Goal: Use online tool/utility: Utilize a website feature to perform a specific function

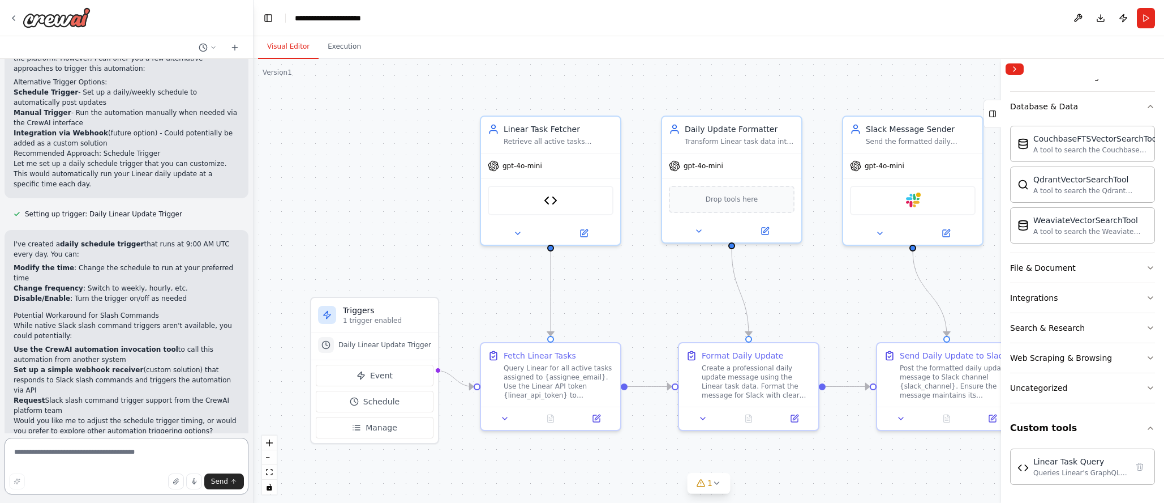
scroll to position [1863, 0]
click at [572, 201] on div "Linear Task Query" at bounding box center [551, 197] width 126 height 29
click at [570, 201] on div "Linear Task Query" at bounding box center [551, 197] width 126 height 29
click at [545, 200] on img at bounding box center [551, 198] width 14 height 14
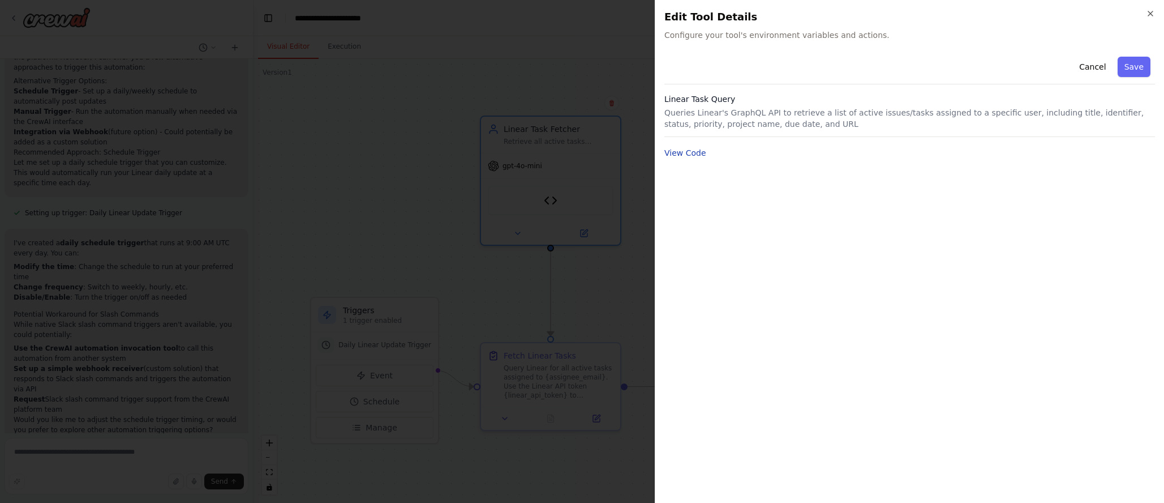
click at [685, 154] on button "View Code" at bounding box center [685, 152] width 42 height 11
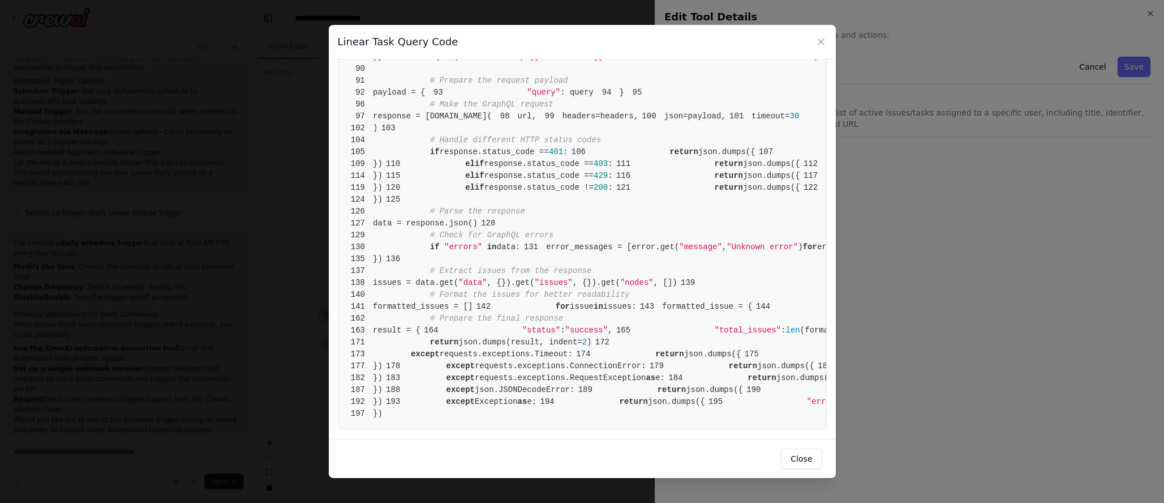
scroll to position [2008, 0]
click at [793, 451] on button "Close" at bounding box center [801, 458] width 41 height 20
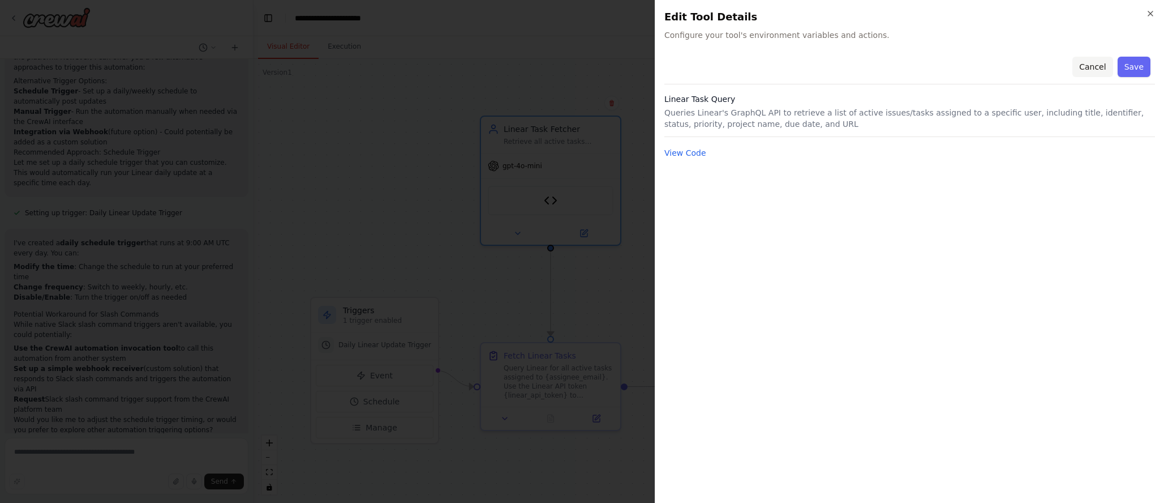
click at [1092, 66] on button "Cancel" at bounding box center [1093, 67] width 40 height 20
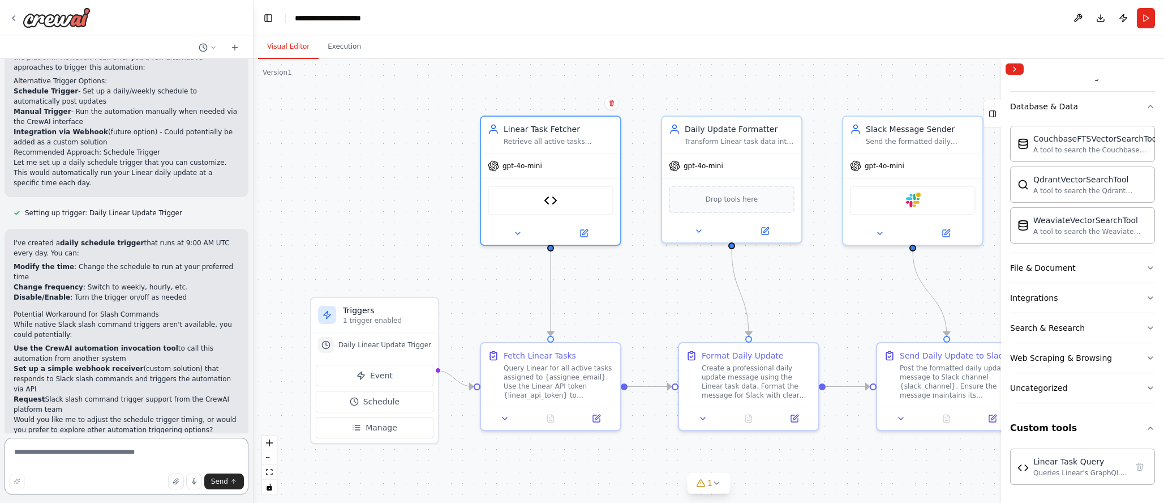
click at [122, 465] on textarea at bounding box center [127, 466] width 244 height 57
type textarea "**********"
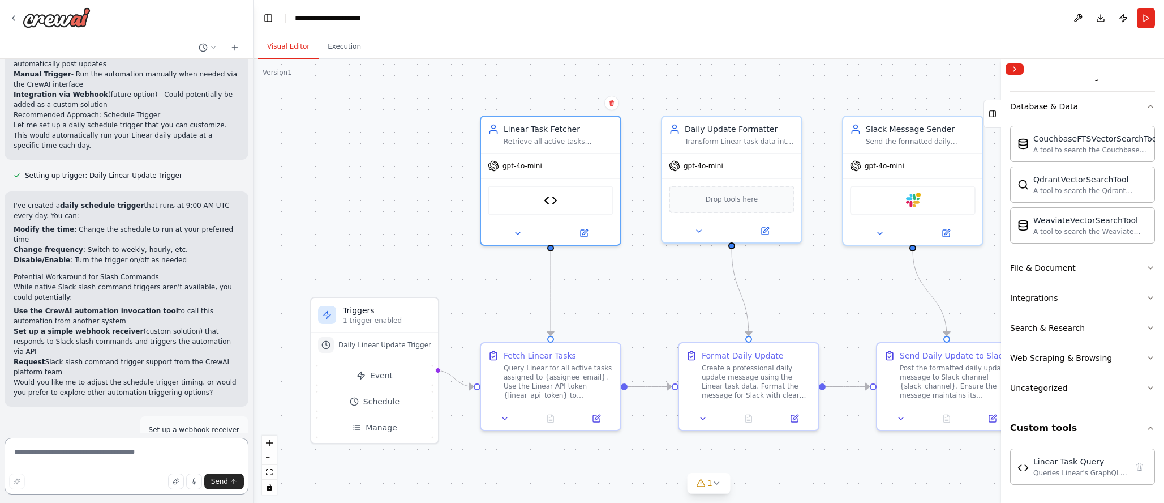
scroll to position [1863, 0]
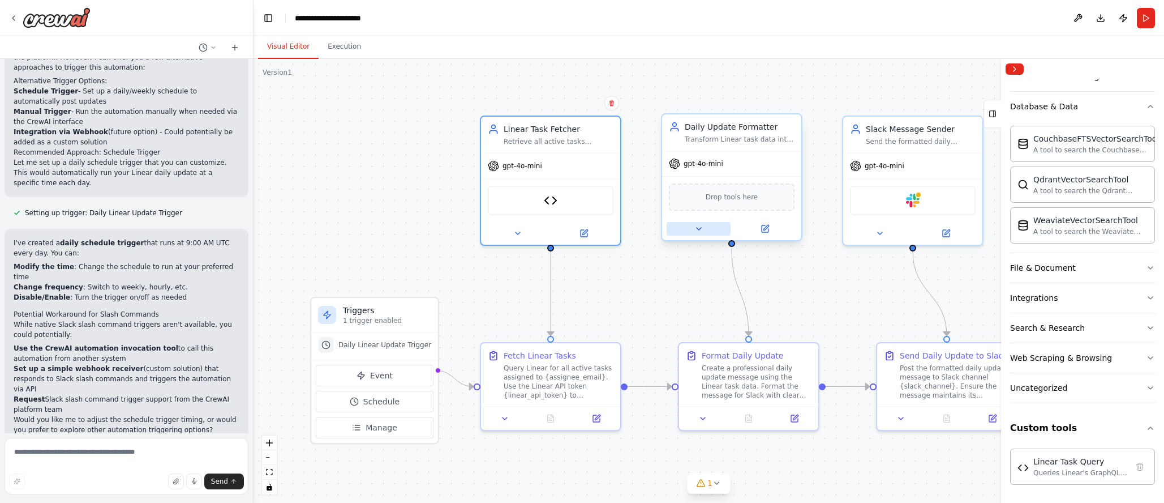
click at [698, 229] on icon at bounding box center [699, 229] width 5 height 2
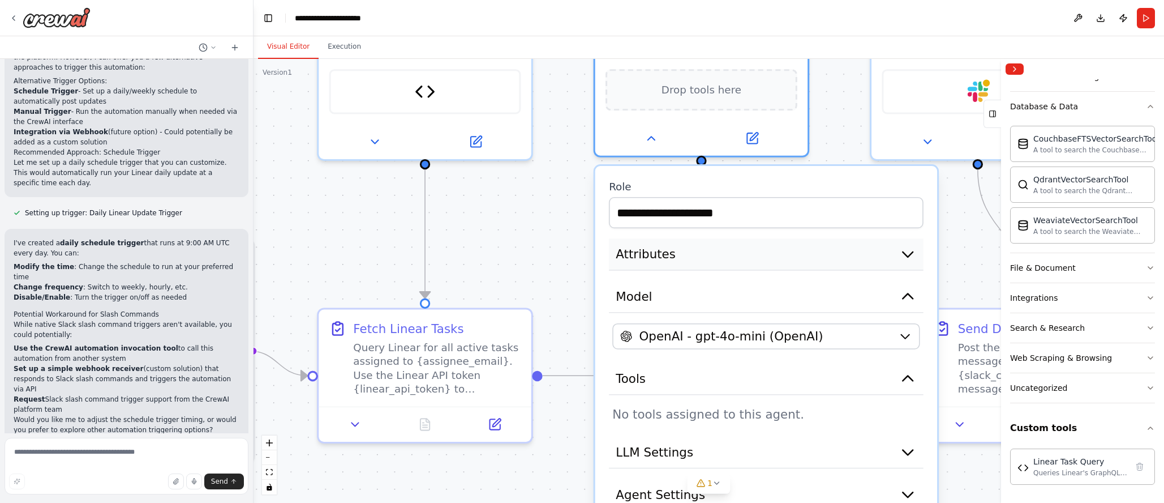
click at [887, 259] on button "Attributes" at bounding box center [766, 254] width 315 height 32
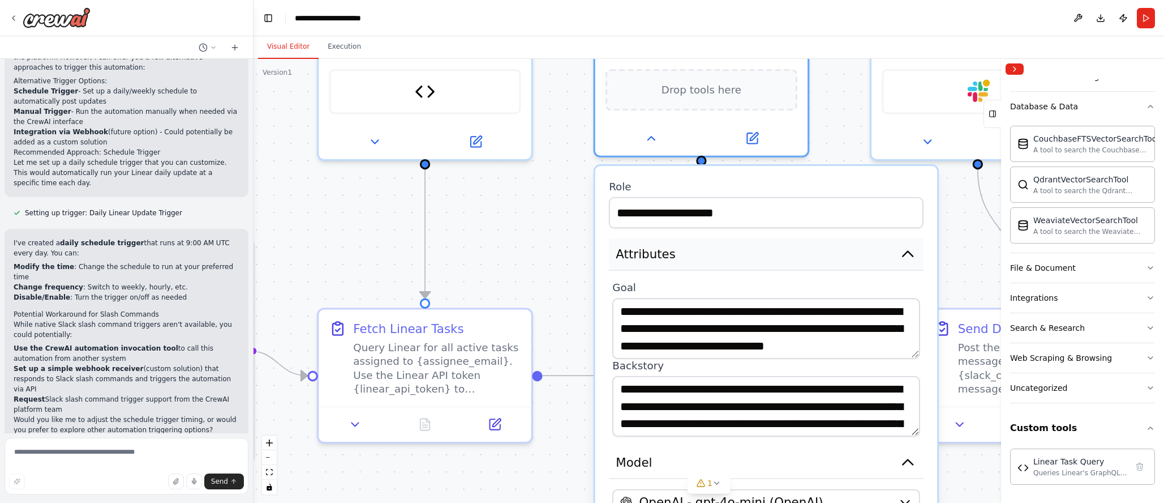
click at [887, 259] on button "Attributes" at bounding box center [766, 254] width 315 height 32
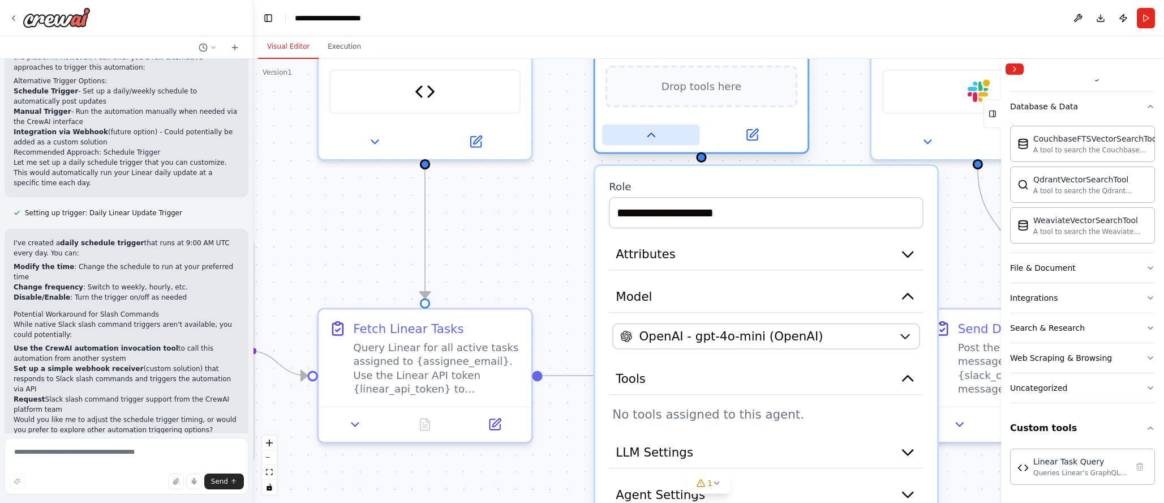
click at [660, 140] on button at bounding box center [650, 135] width 97 height 21
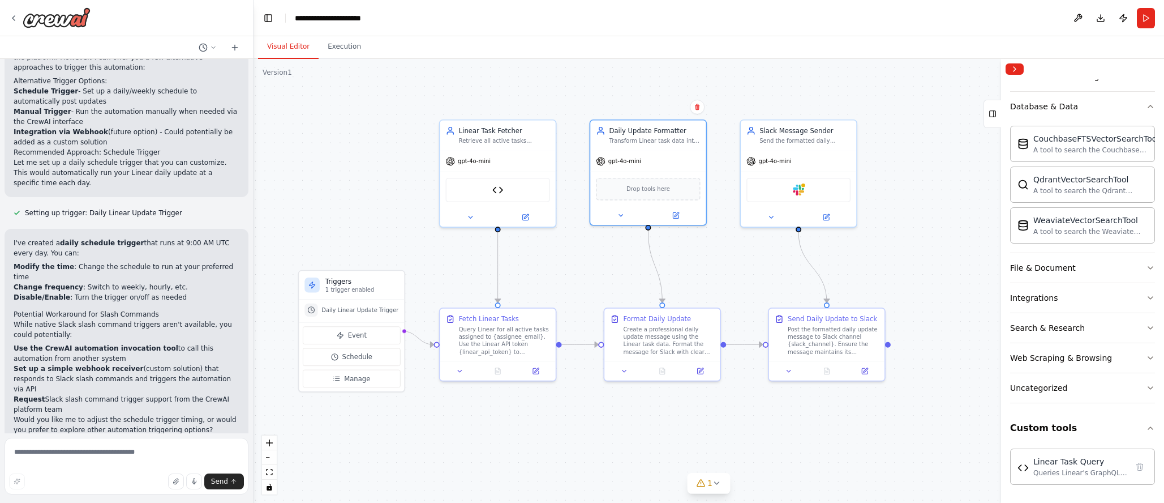
drag, startPoint x: 608, startPoint y: 247, endPoint x: 598, endPoint y: 285, distance: 40.0
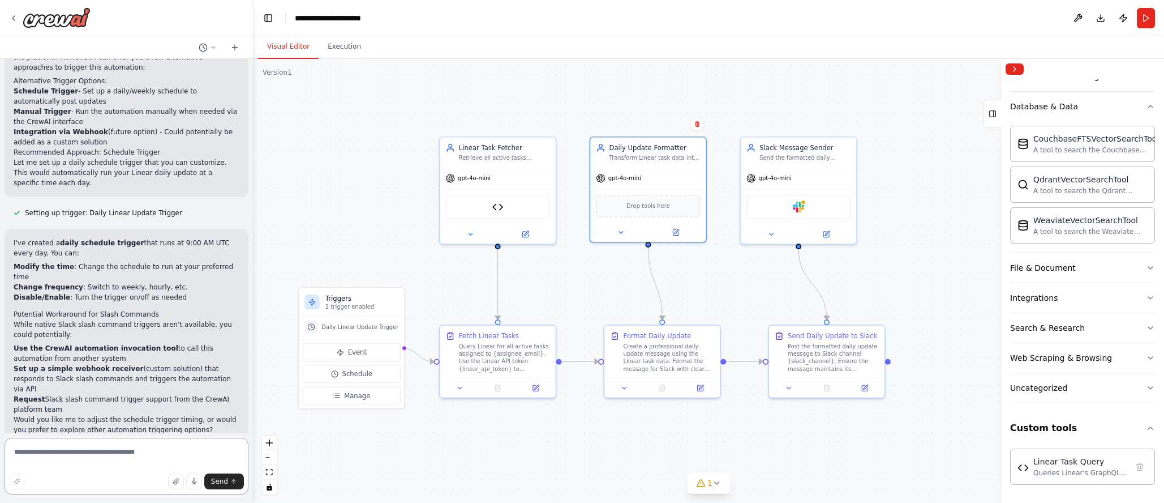
click at [48, 458] on textarea at bounding box center [127, 466] width 244 height 57
type textarea "*"
type textarea "**********"
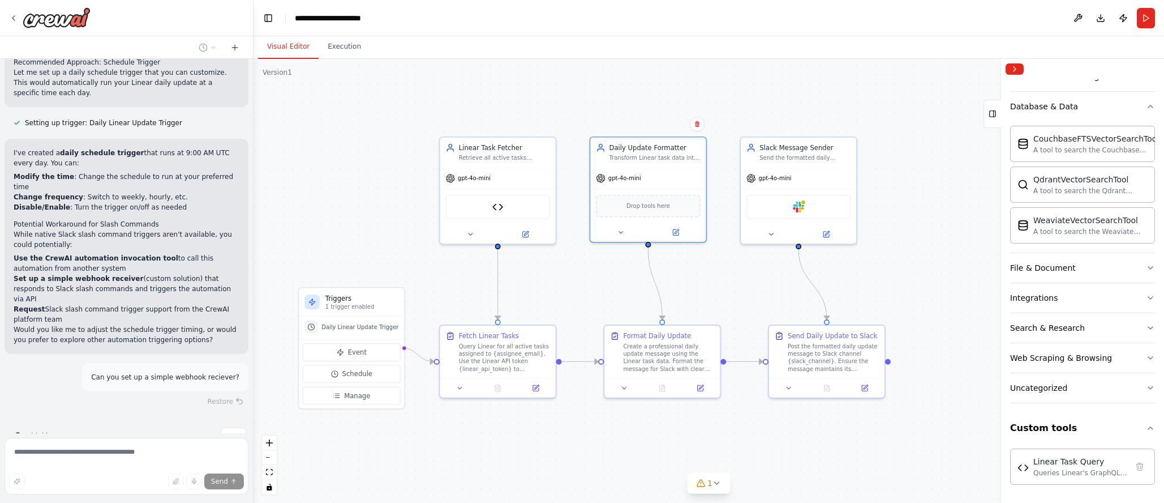
scroll to position [1963, 0]
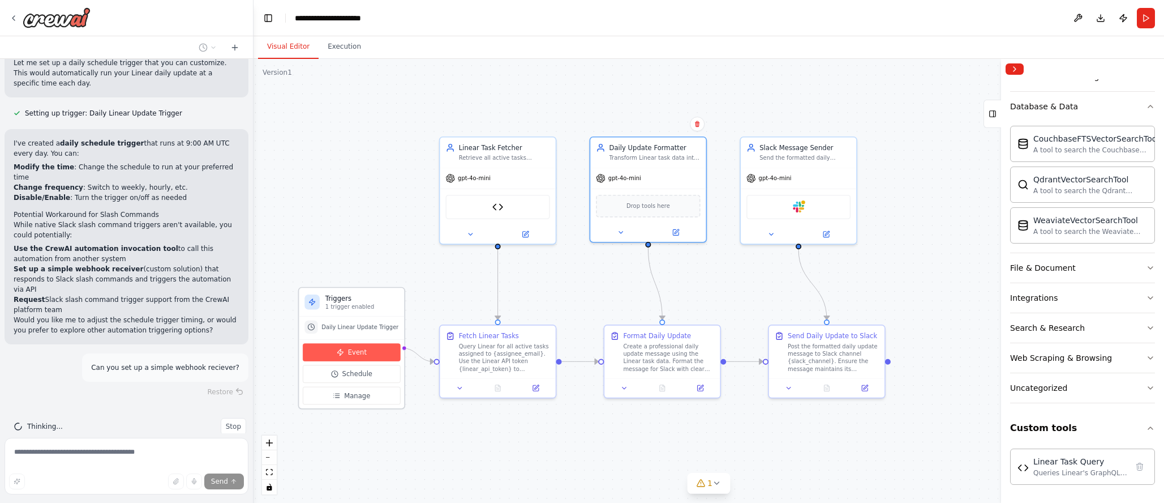
click at [340, 357] on button "Event" at bounding box center [352, 352] width 98 height 18
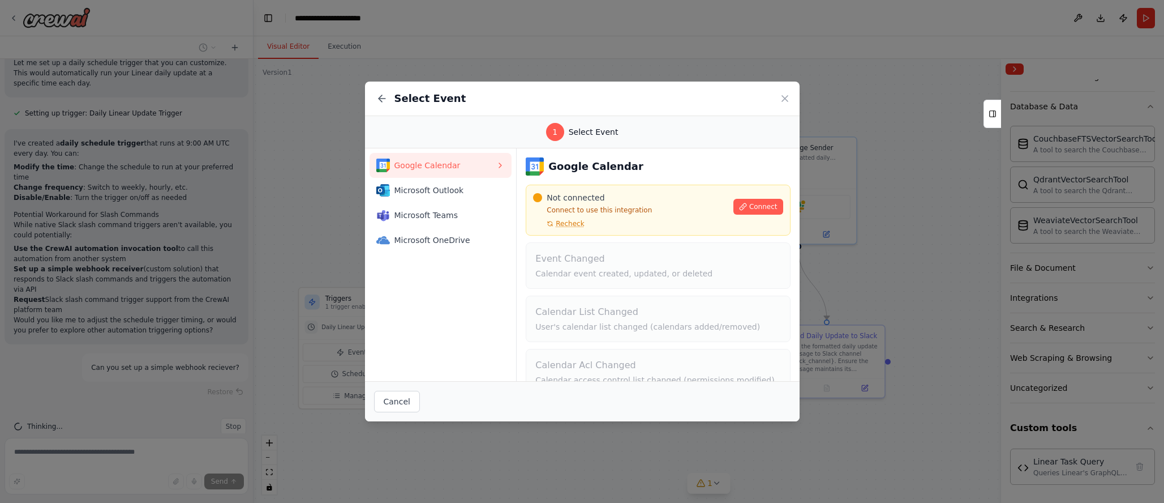
scroll to position [15, 0]
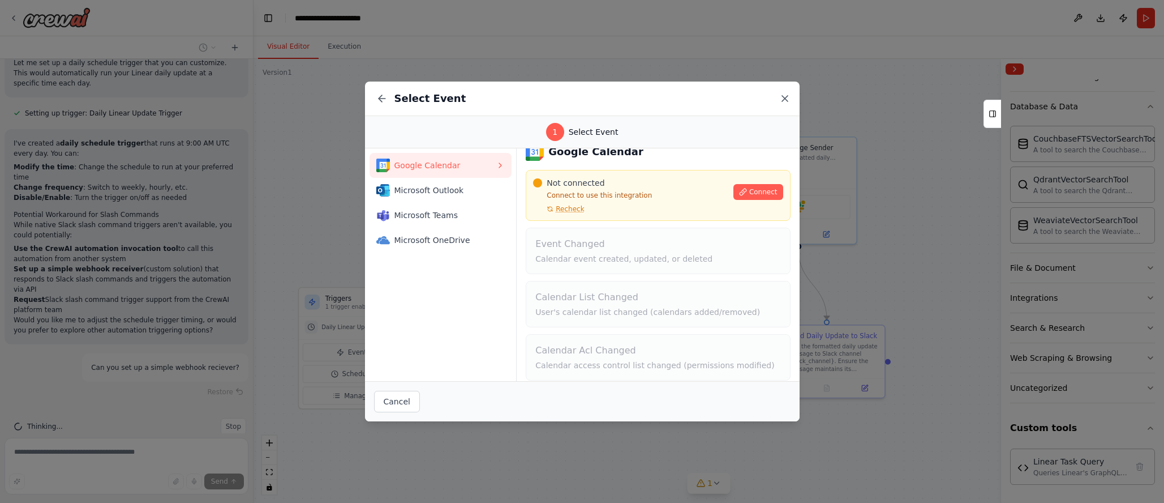
click at [786, 97] on icon at bounding box center [784, 98] width 11 height 11
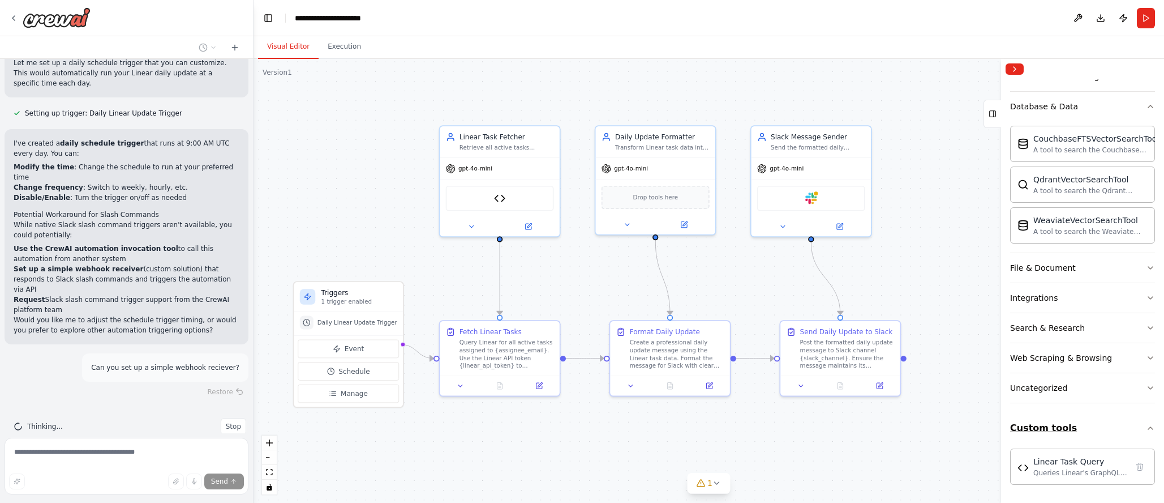
click at [1032, 430] on button "Custom tools" at bounding box center [1082, 428] width 145 height 32
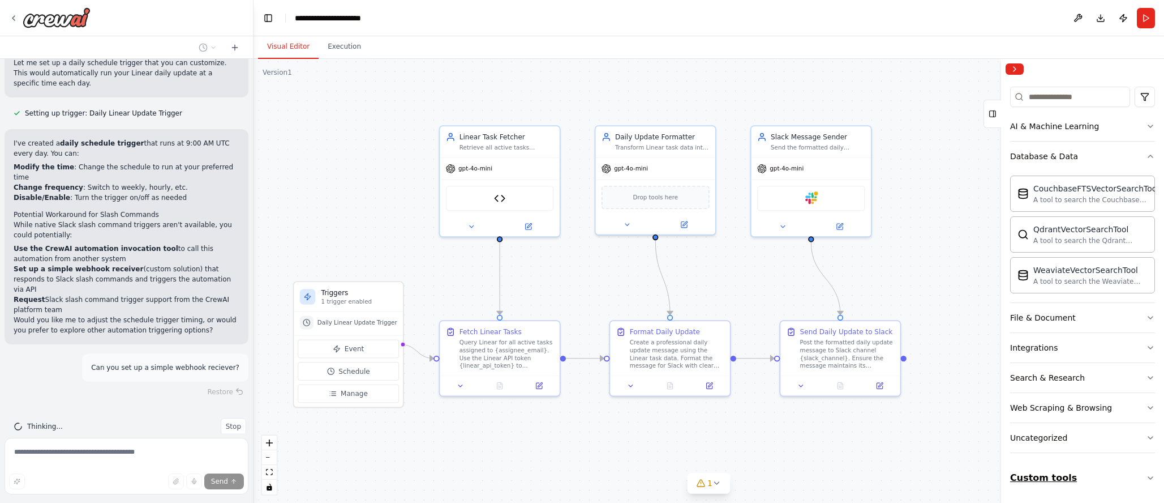
click at [1034, 483] on button "Custom tools" at bounding box center [1082, 478] width 145 height 32
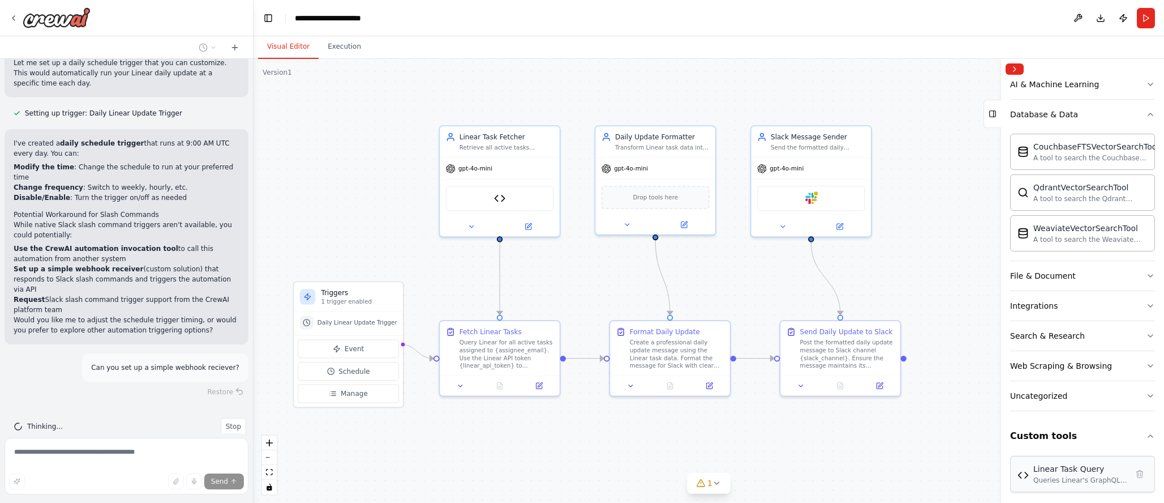
scroll to position [177, 0]
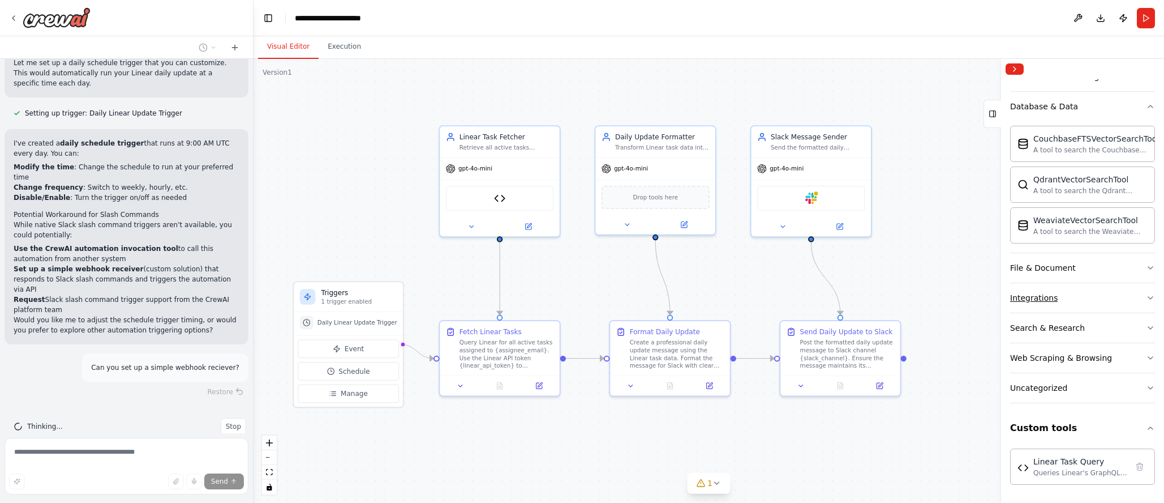
click at [1033, 292] on div "Integrations" at bounding box center [1034, 297] width 48 height 11
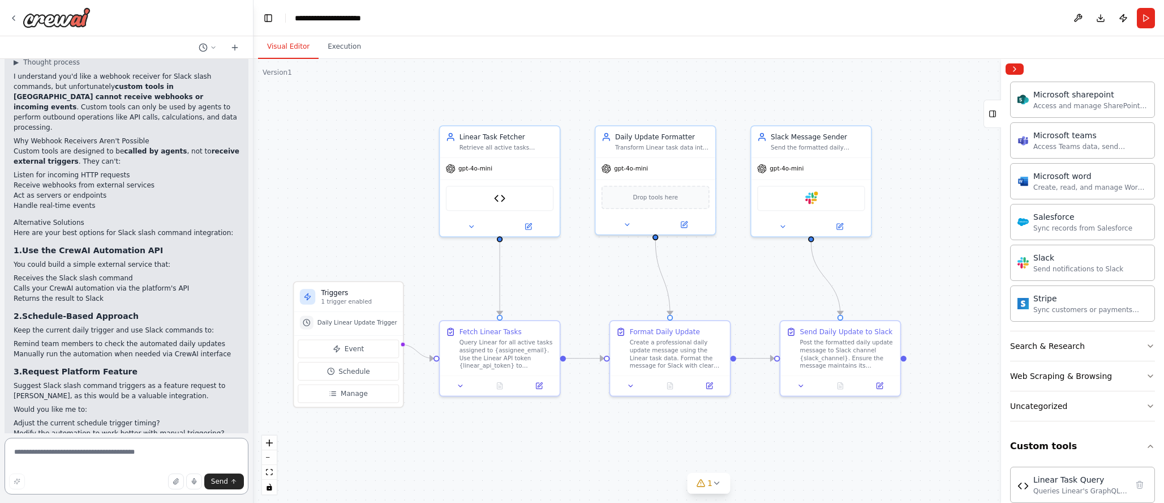
scroll to position [2335, 0]
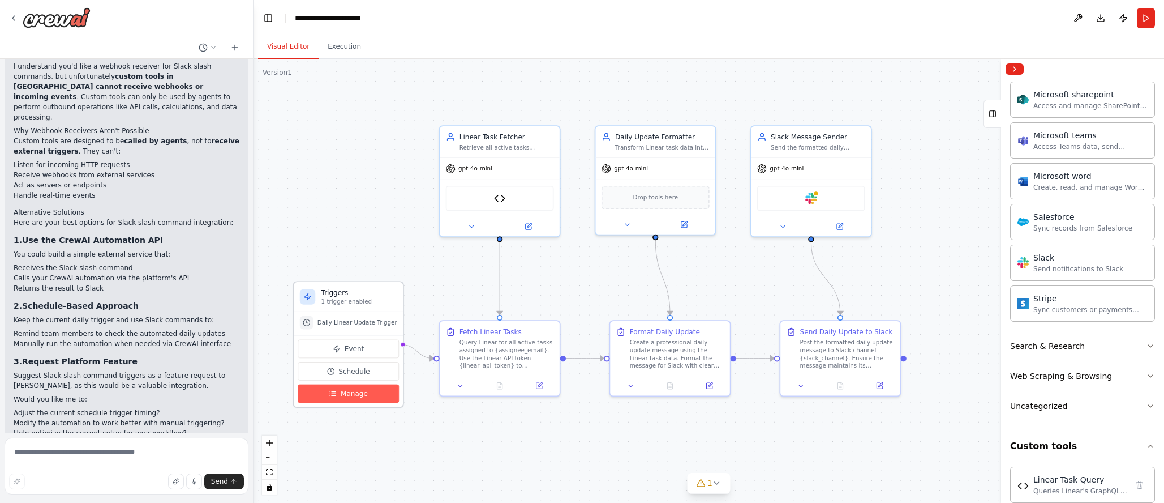
click at [364, 389] on button "Manage" at bounding box center [348, 393] width 101 height 19
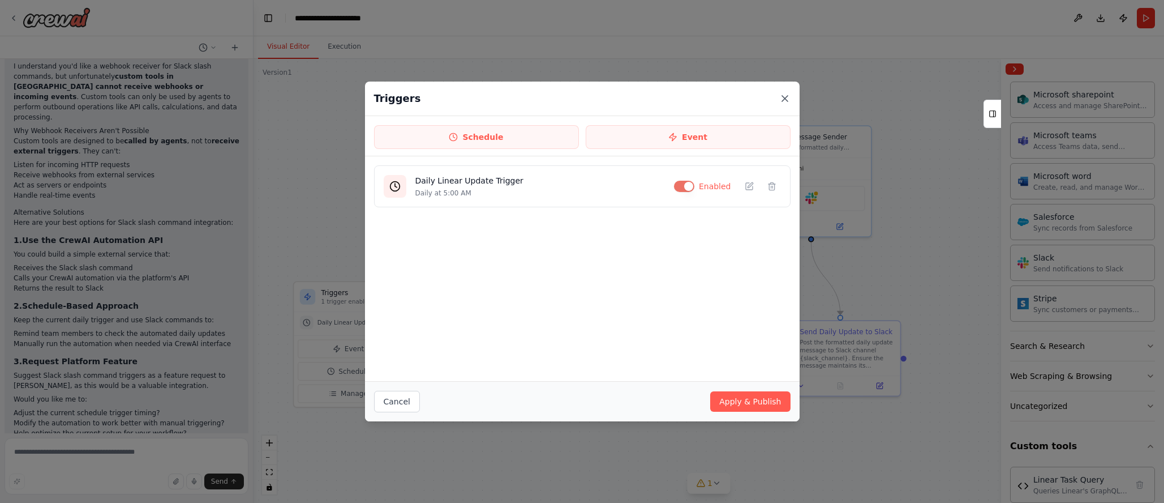
click at [786, 96] on icon at bounding box center [785, 99] width 6 height 6
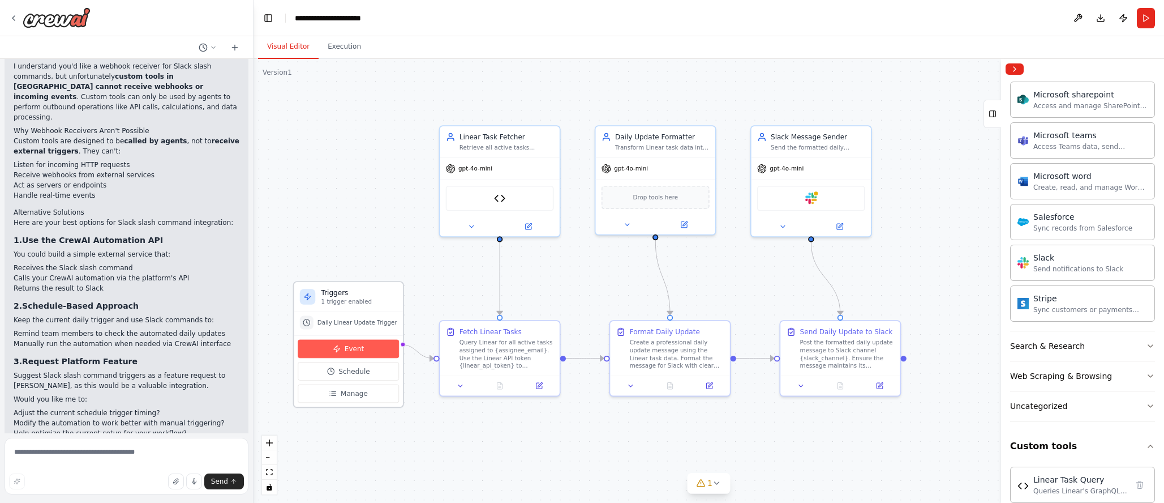
click at [362, 349] on button "Event" at bounding box center [348, 349] width 101 height 19
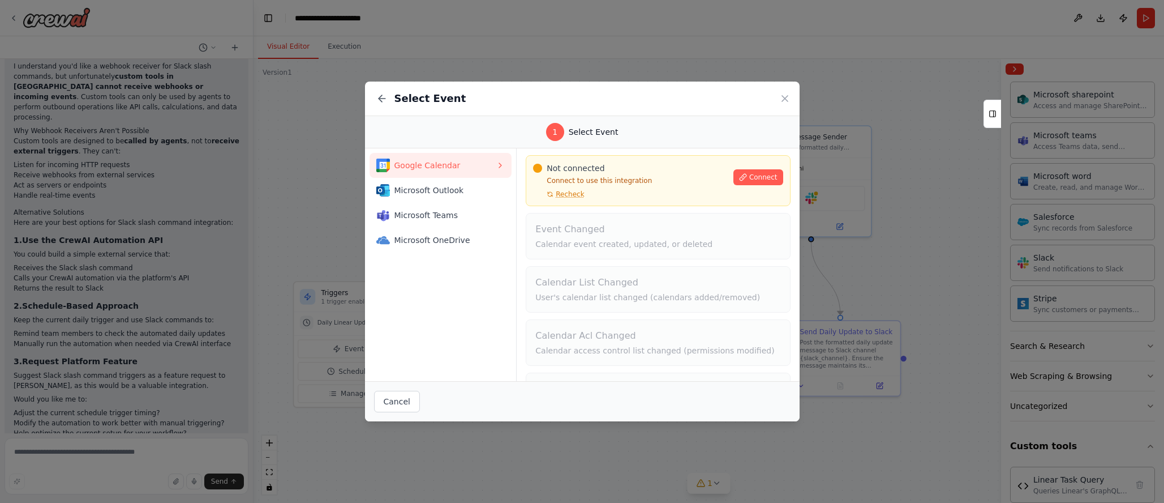
scroll to position [76, 0]
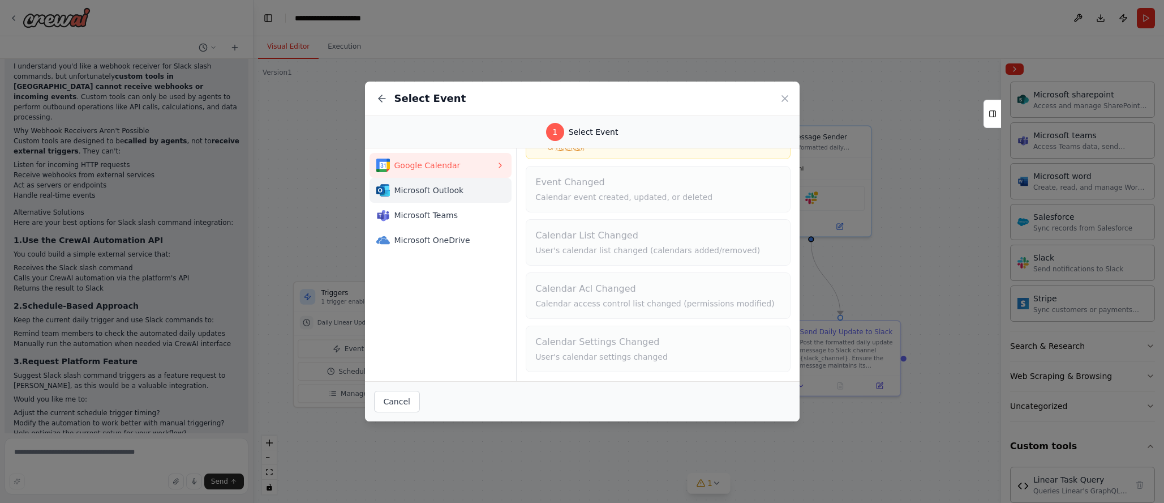
click at [467, 187] on span "Microsoft Outlook" at bounding box center [445, 190] width 102 height 11
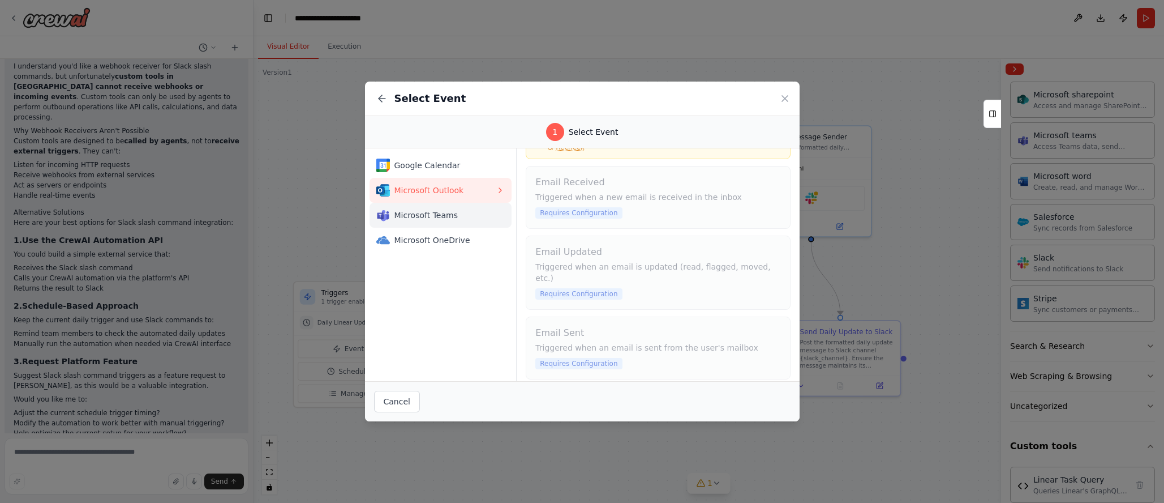
click at [465, 211] on span "Microsoft Teams" at bounding box center [445, 214] width 102 height 11
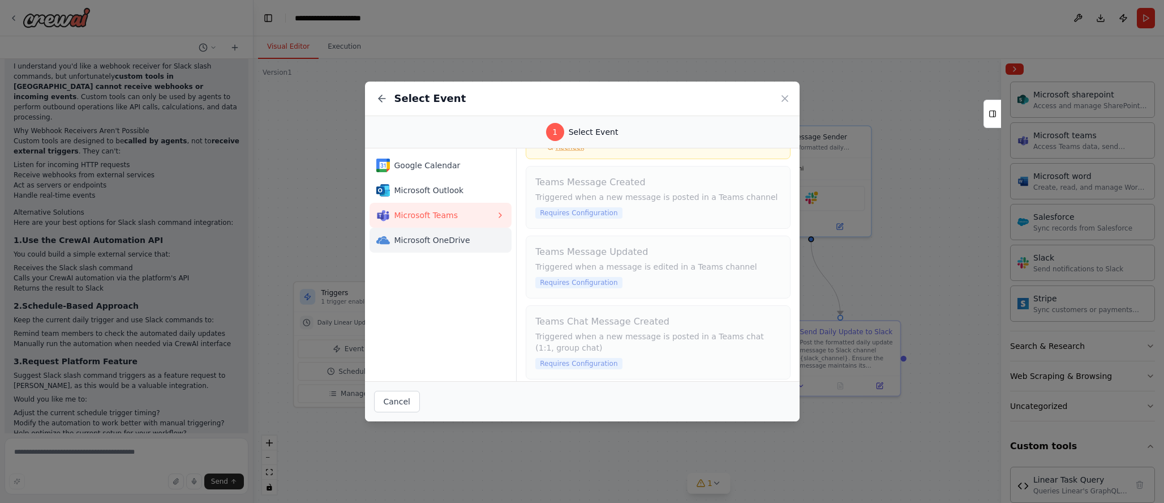
click at [461, 235] on span "Microsoft OneDrive" at bounding box center [445, 239] width 102 height 11
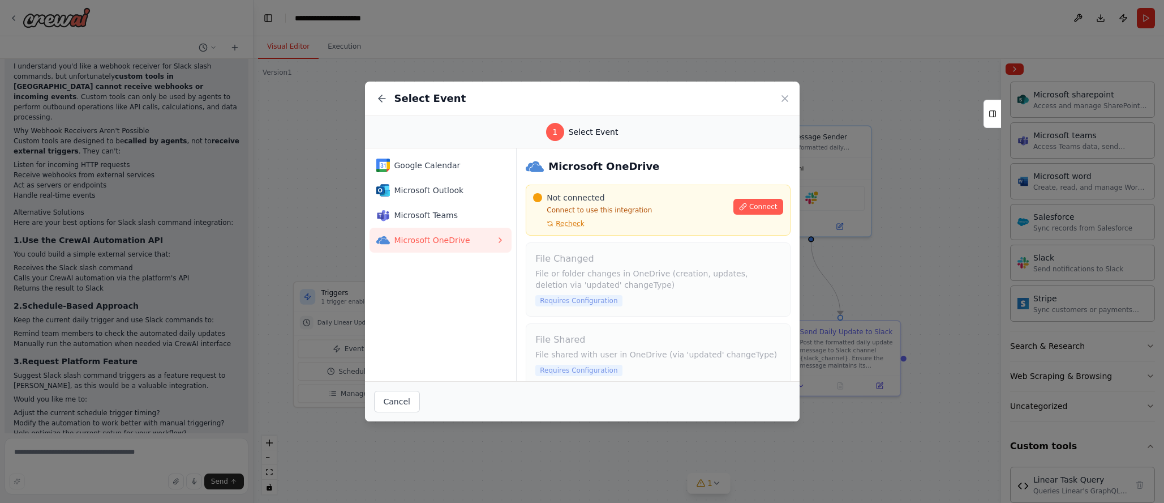
click at [783, 98] on icon at bounding box center [784, 98] width 11 height 11
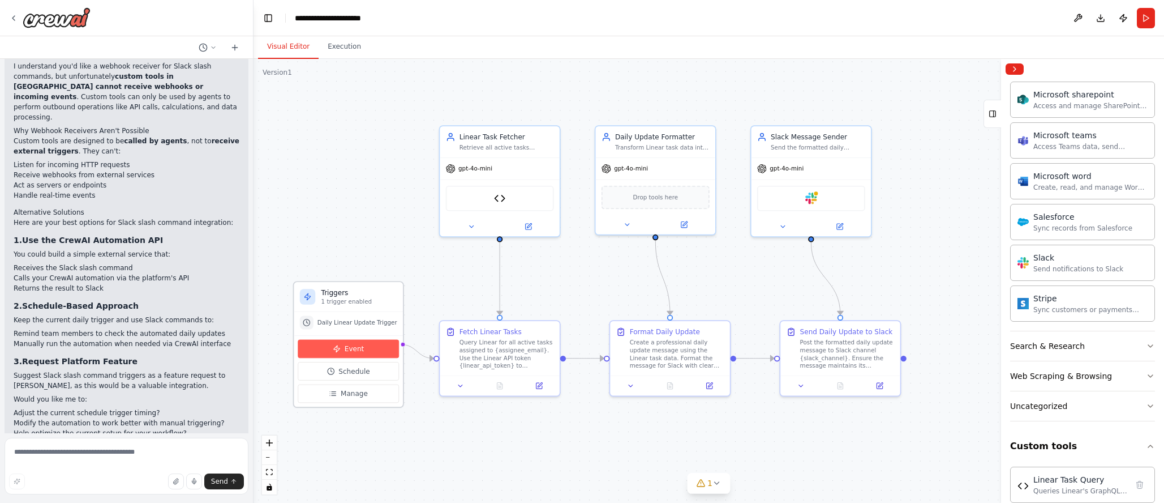
click at [362, 343] on button "Event" at bounding box center [348, 349] width 101 height 19
